Goal: Task Accomplishment & Management: Use online tool/utility

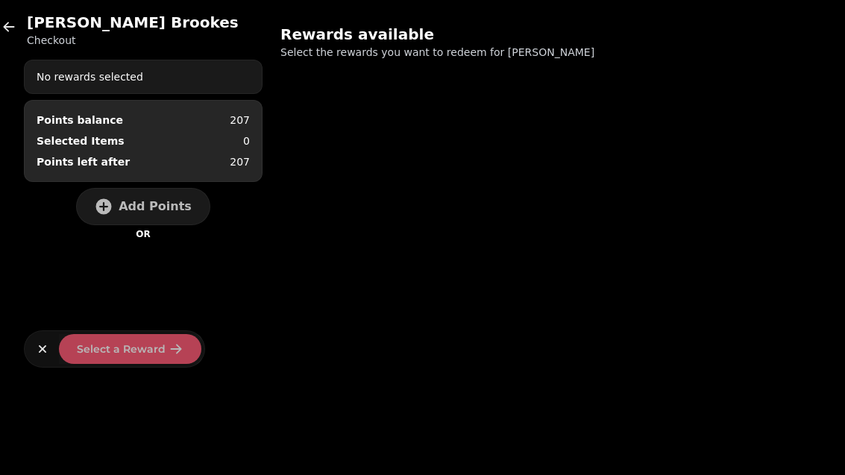
click at [15, 33] on icon "button" at bounding box center [8, 26] width 15 height 15
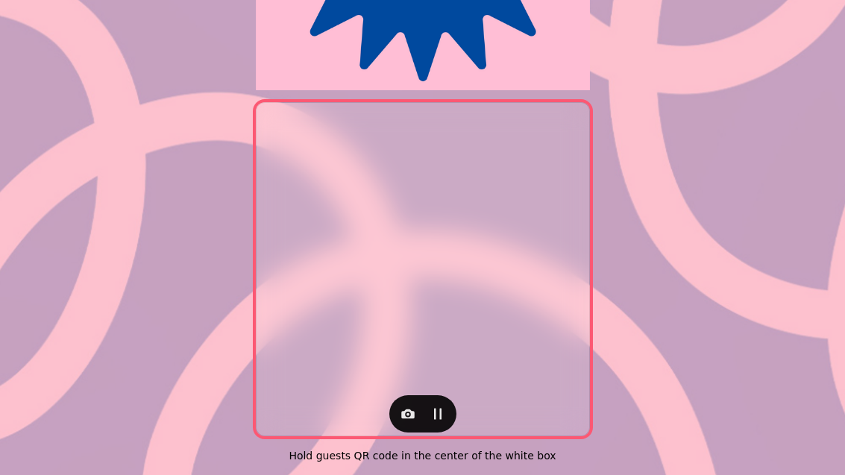
scroll to position [306, 0]
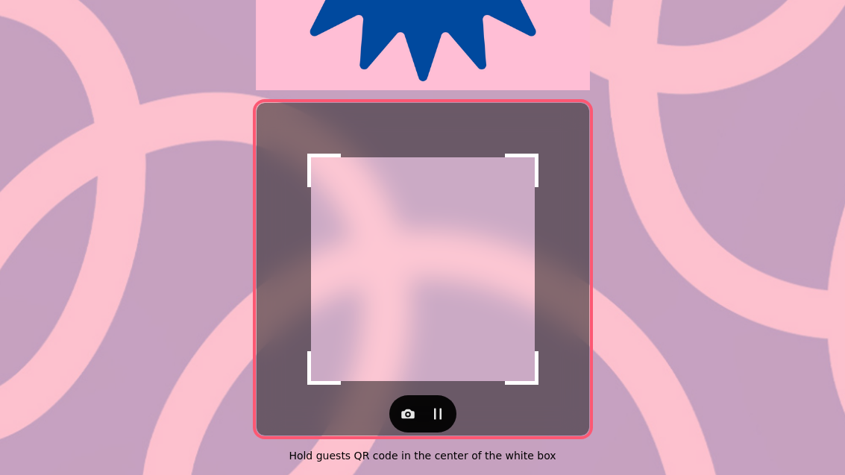
click at [396, 409] on button "button" at bounding box center [408, 414] width 30 height 30
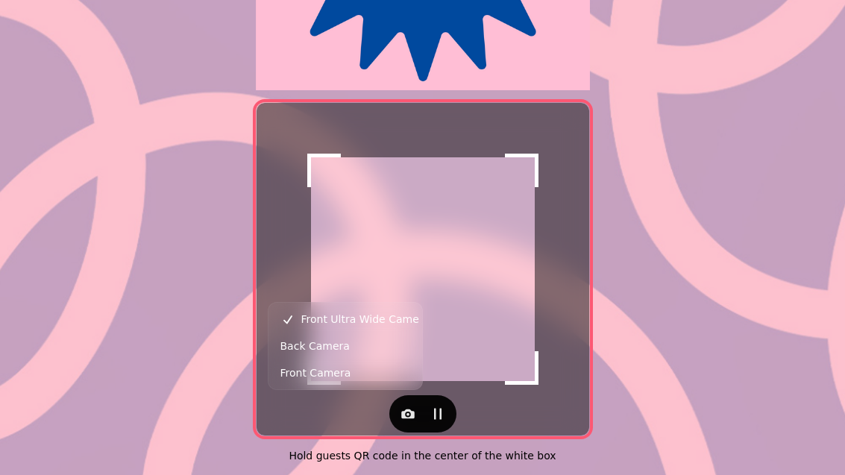
click at [296, 346] on span "Back Camera" at bounding box center [314, 346] width 69 height 18
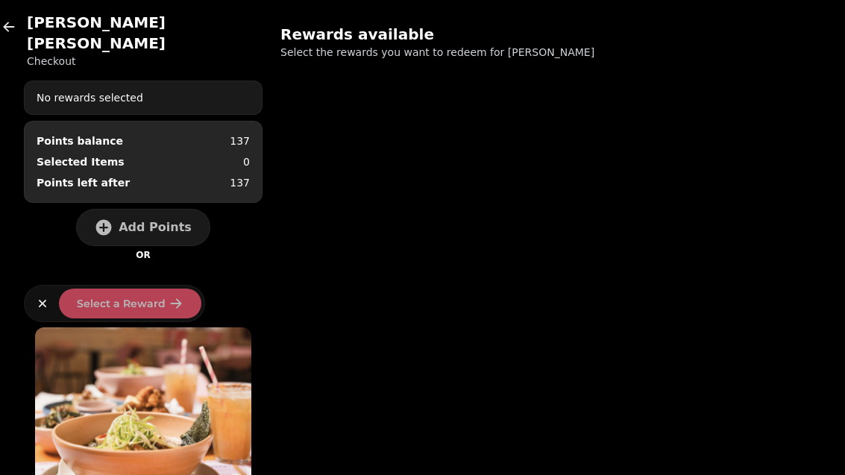
click at [154, 221] on span "Add Points" at bounding box center [155, 227] width 73 height 12
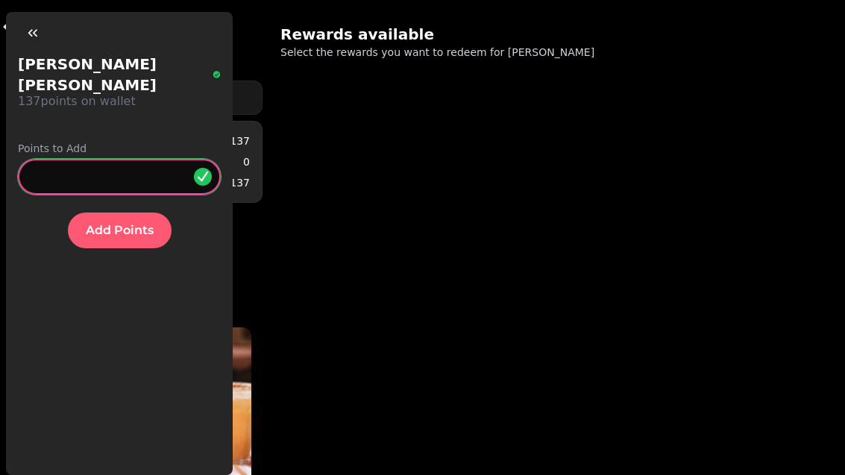
click at [109, 161] on input "*" at bounding box center [119, 177] width 203 height 36
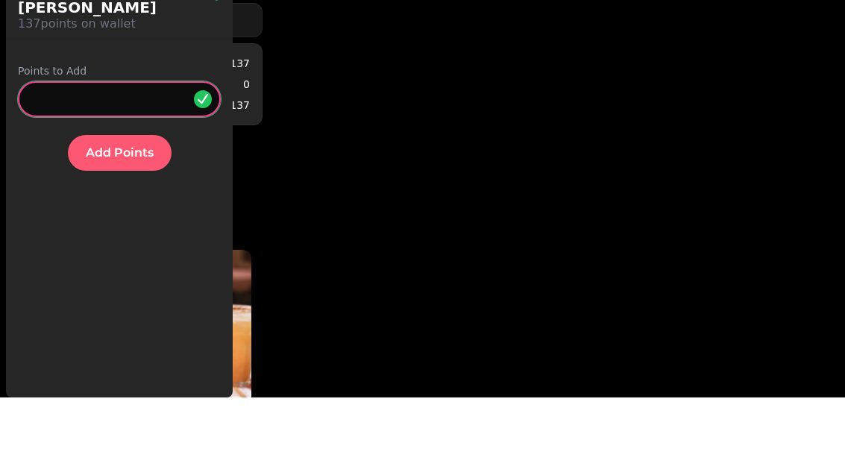
type input "**"
click at [139, 224] on span "Add Points" at bounding box center [120, 230] width 68 height 12
